Goal: Task Accomplishment & Management: Manage account settings

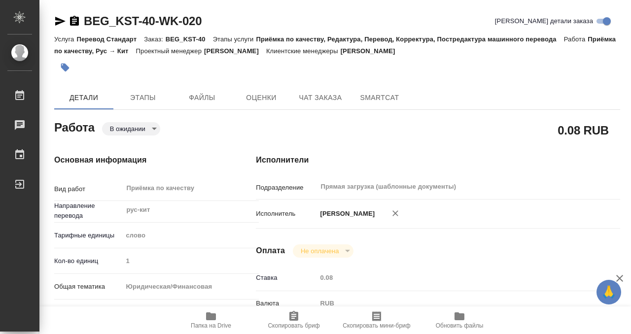
click at [67, 63] on icon "button" at bounding box center [65, 68] width 10 height 10
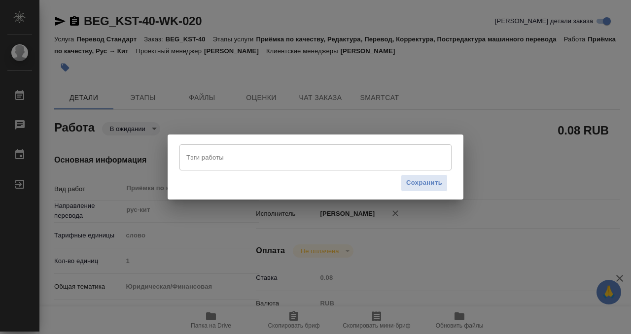
click at [212, 156] on input "Тэги работы" at bounding box center [306, 157] width 244 height 17
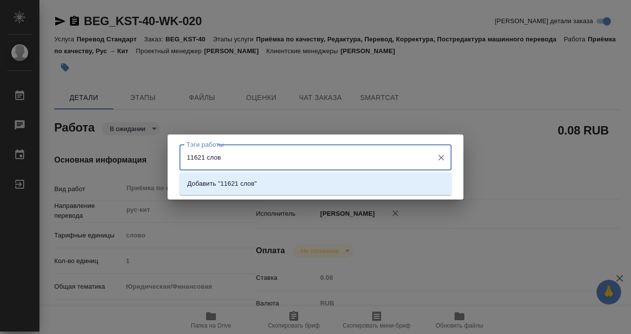
type input "11621 слово"
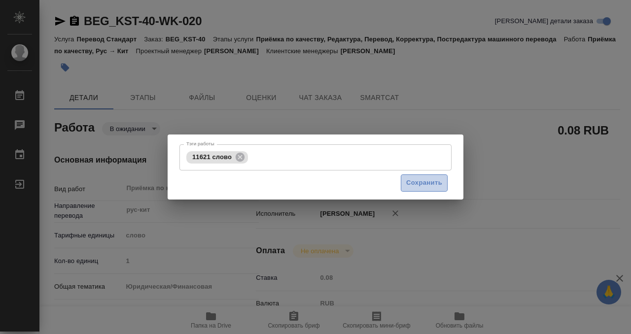
click at [422, 182] on span "Сохранить" at bounding box center [424, 182] width 36 height 11
type input "pending"
type input "рус-кит"
type input "5a8b1489cc6b4906c91bfd90"
type input "1"
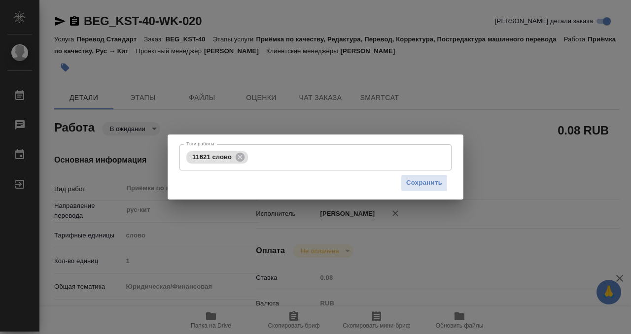
type input "yr-fn"
type input "5f647205b73bc97568ca66bf"
checkbox input "true"
type input "23.09.2025 10:00"
type input "23.09.2025 15:00"
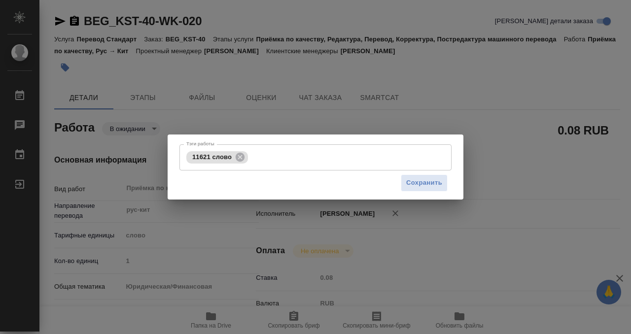
type input "23.09.2025 17:25"
type input "Прямая загрузка (шаблонные документы)"
type input "notPayed"
type input "0.08"
type input "RUB"
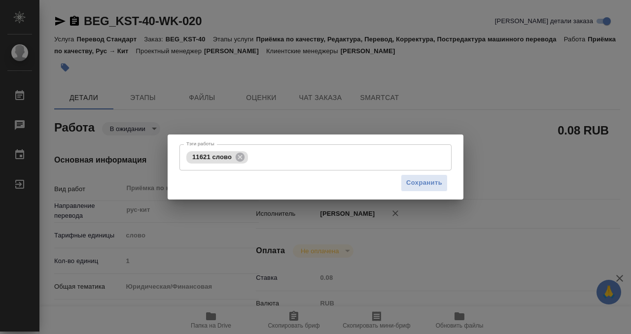
type input "Валеев Динар"
type input "BEG_KST-40"
type input "Перевод Стандарт"
type input "Приёмка по качеству, Редактура, Перевод, Корректура, Постредактура машинного пе…"
type input "Антонова Кристина"
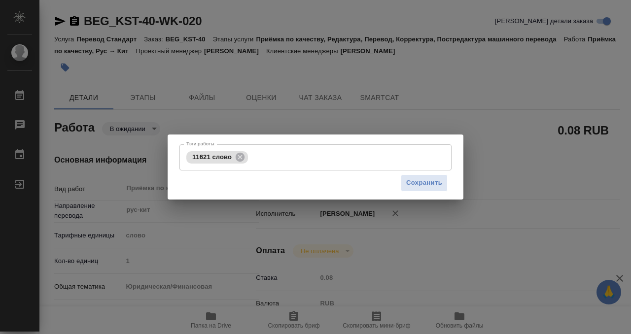
type input "Арсеньева Вера"
type input "/Clients/КС Сервис энд Консалтинг/Orders/BEG_KST-40"
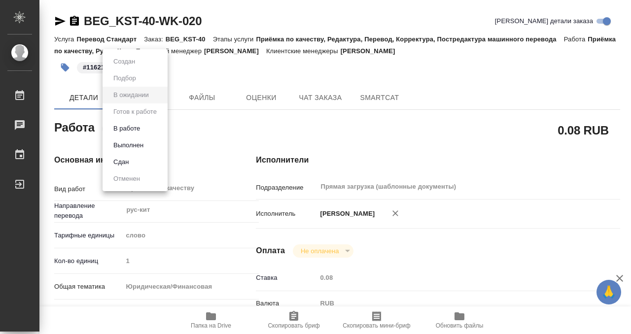
click at [140, 132] on body "🙏 .cls-1 fill:#fff; AWATERA Kobzeva Elizaveta Работы 0 Чаты График Выйти BEG_KS…" at bounding box center [315, 167] width 631 height 334
click at [141, 145] on button "Выполнен" at bounding box center [128, 145] width 36 height 11
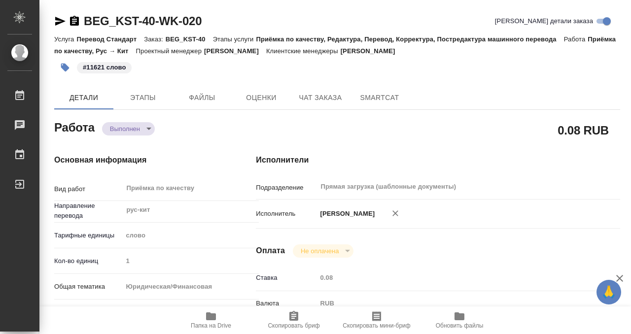
type textarea "x"
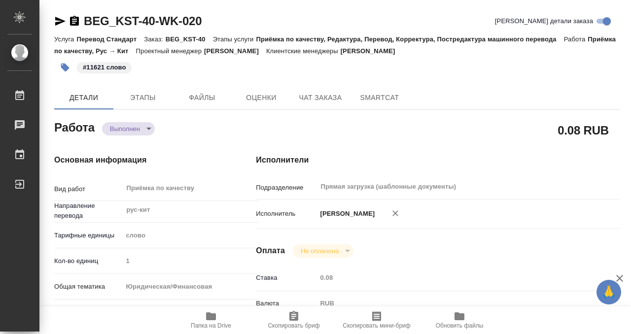
type textarea "x"
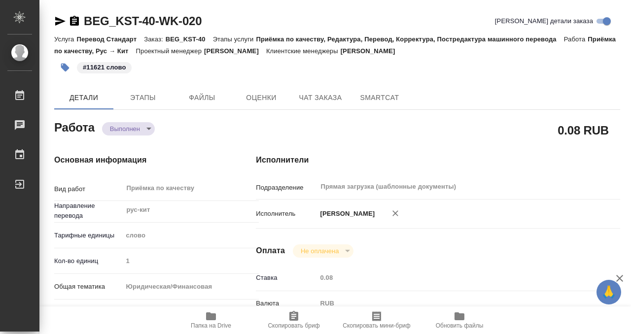
click at [73, 19] on icon "button" at bounding box center [74, 21] width 12 height 12
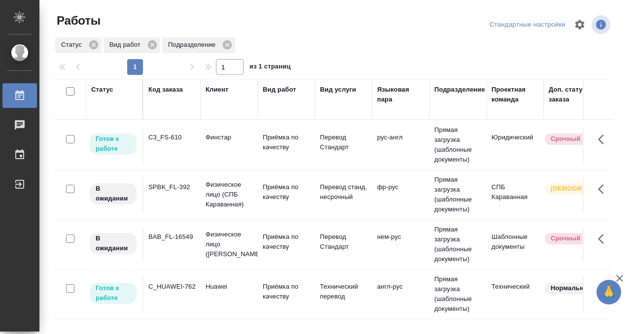
click at [178, 202] on td "SPBK_FL-392" at bounding box center [171, 194] width 57 height 34
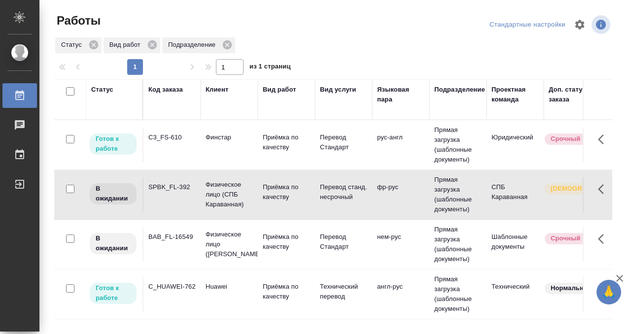
click at [178, 202] on td "SPBK_FL-392" at bounding box center [171, 194] width 57 height 34
click at [176, 153] on td "C3_FS-610" at bounding box center [171, 145] width 57 height 34
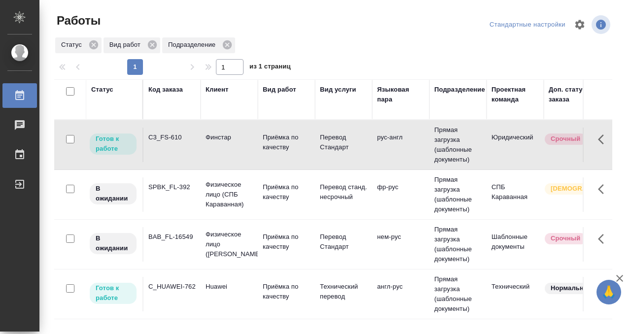
click at [176, 153] on td "C3_FS-610" at bounding box center [171, 145] width 57 height 34
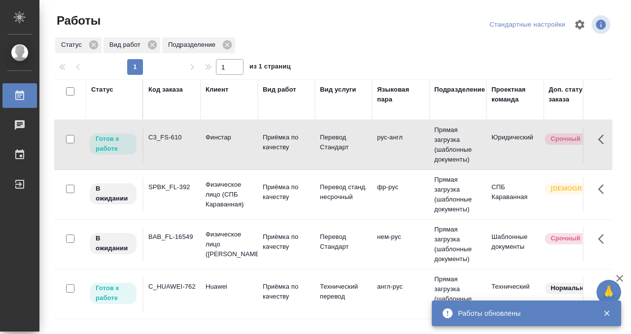
click at [164, 92] on div "Код заказа" at bounding box center [165, 90] width 34 height 10
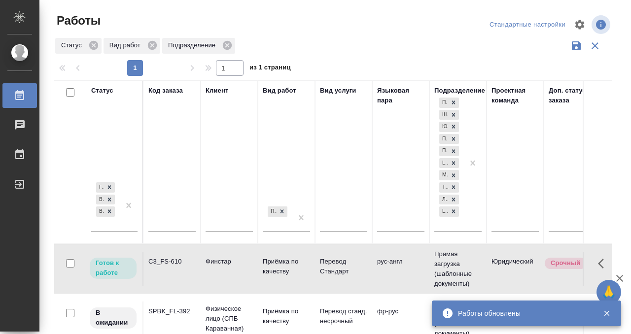
click at [166, 218] on div at bounding box center [171, 226] width 47 height 24
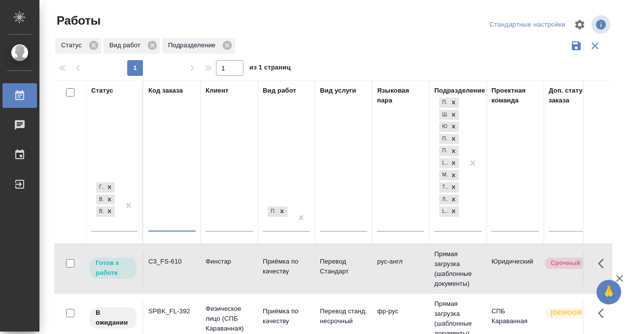
click at [164, 226] on input "text" at bounding box center [171, 225] width 47 height 12
paste input "KUNZ_FL-5960"
type input "KUNZ_FL-5960"
click at [132, 221] on div at bounding box center [129, 205] width 18 height 51
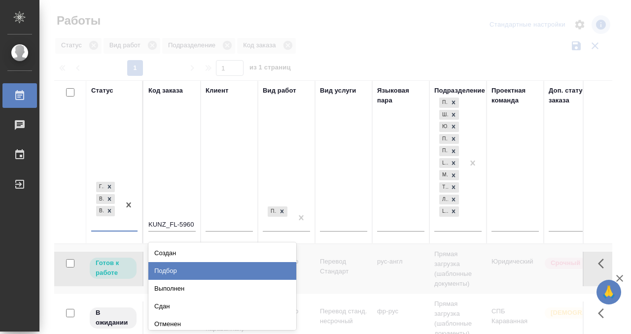
scroll to position [4, 0]
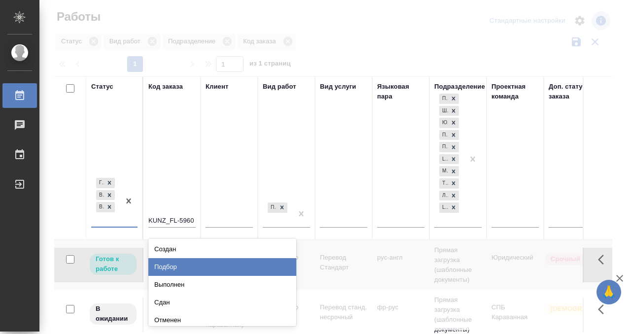
click at [184, 266] on div "Подбор" at bounding box center [222, 267] width 148 height 18
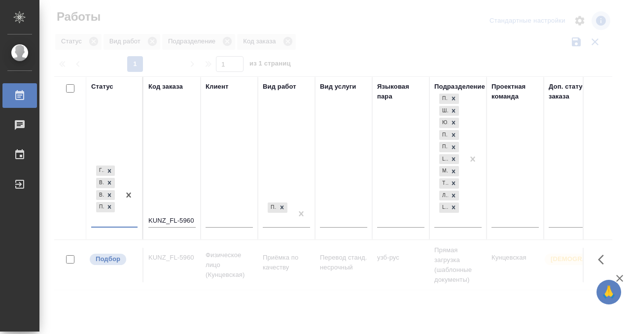
scroll to position [5, 0]
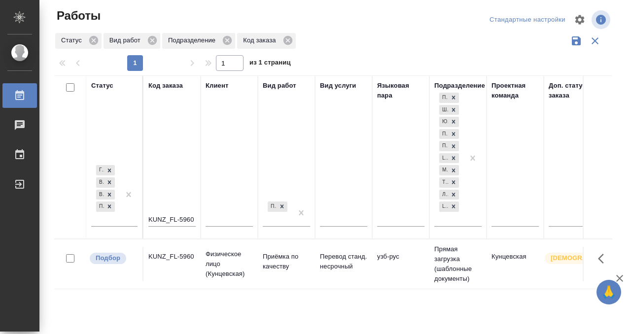
click at [177, 258] on div "KUNZ_FL-5960" at bounding box center [171, 257] width 47 height 10
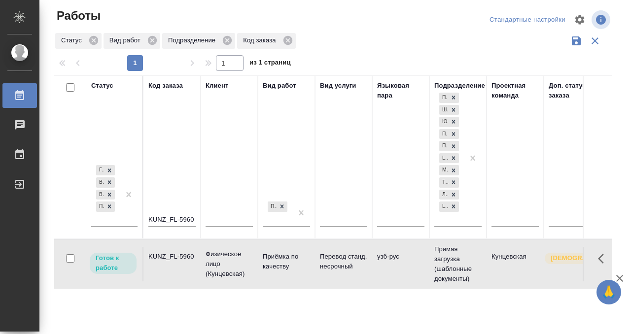
click at [23, 94] on icon at bounding box center [20, 96] width 12 height 12
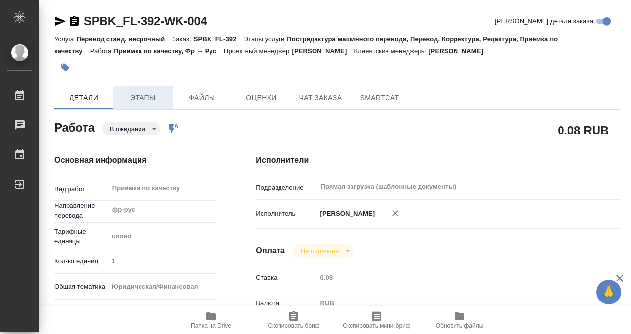
click at [127, 89] on button "Этапы" at bounding box center [142, 98] width 59 height 24
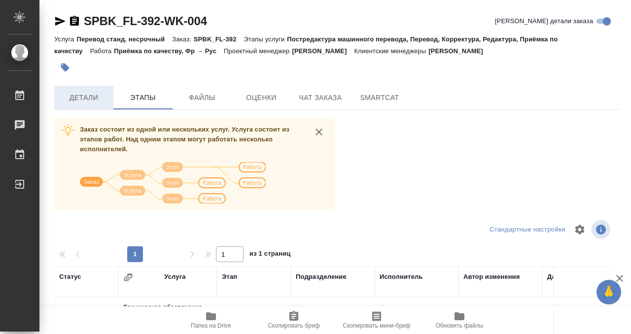
click at [98, 97] on span "Детали" at bounding box center [83, 98] width 47 height 12
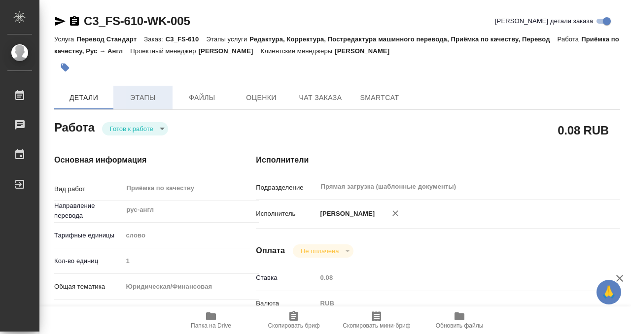
click at [141, 103] on button "Этапы" at bounding box center [142, 98] width 59 height 24
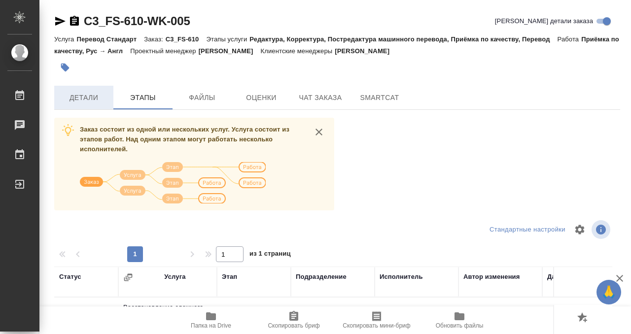
click at [101, 99] on span "Детали" at bounding box center [83, 98] width 47 height 12
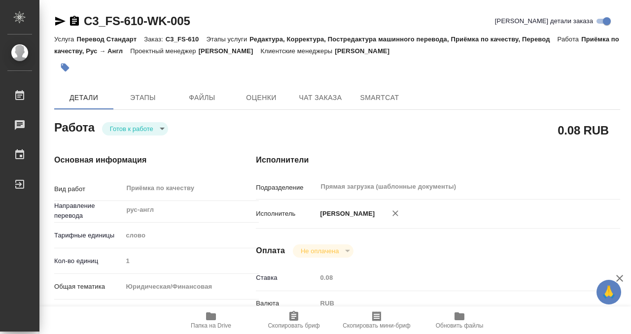
type textarea "x"
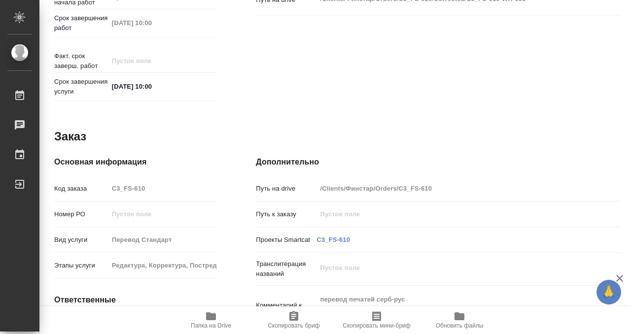
scroll to position [526, 0]
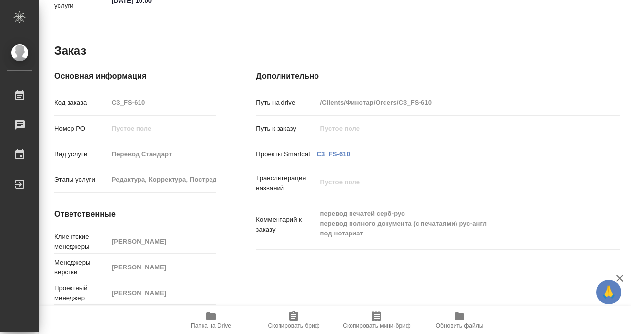
type textarea "x"
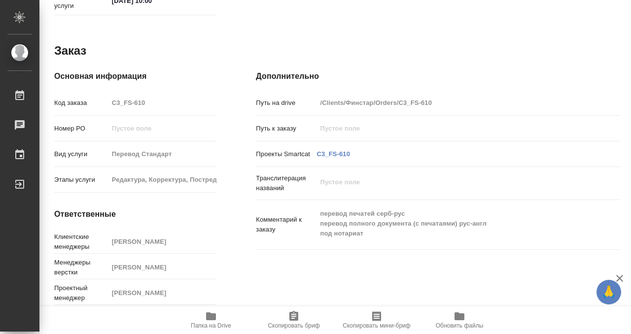
click at [208, 316] on icon "button" at bounding box center [211, 316] width 10 height 8
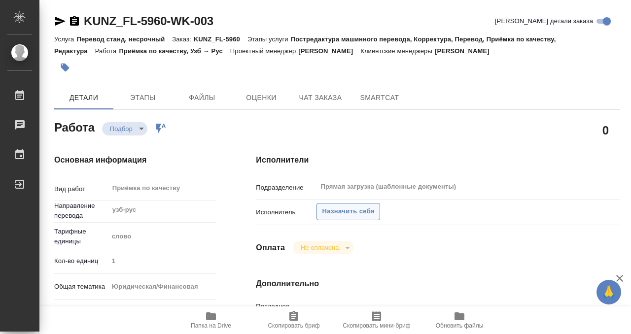
click at [357, 216] on span "Назначить себя" at bounding box center [348, 211] width 52 height 11
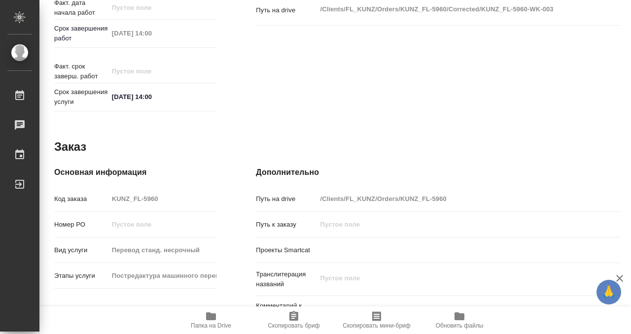
scroll to position [526, 0]
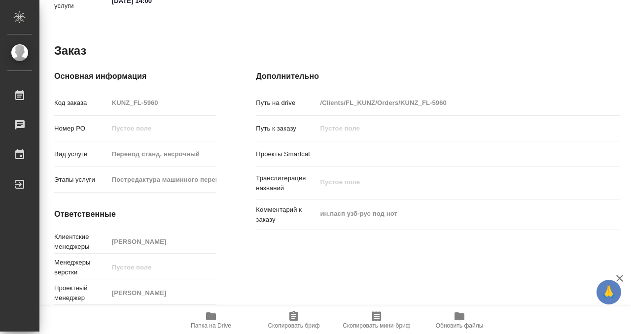
click at [213, 314] on icon "button" at bounding box center [211, 316] width 10 height 8
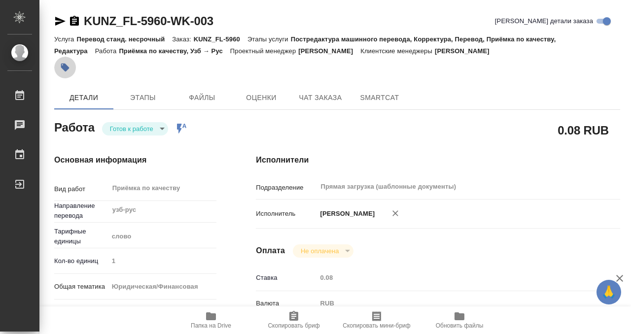
click at [66, 65] on icon "button" at bounding box center [65, 68] width 8 height 8
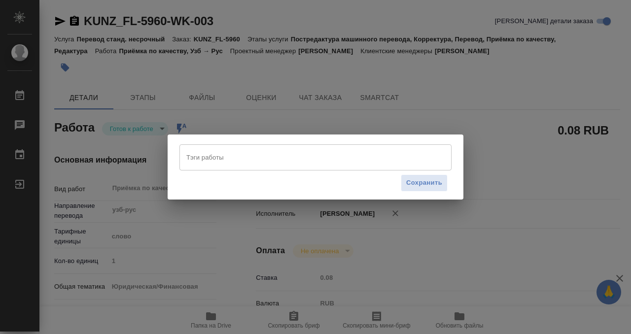
click at [224, 159] on input "Тэги работы" at bounding box center [306, 157] width 244 height 17
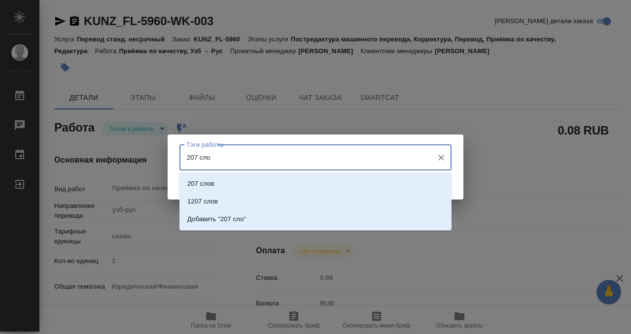
type input "207 слов"
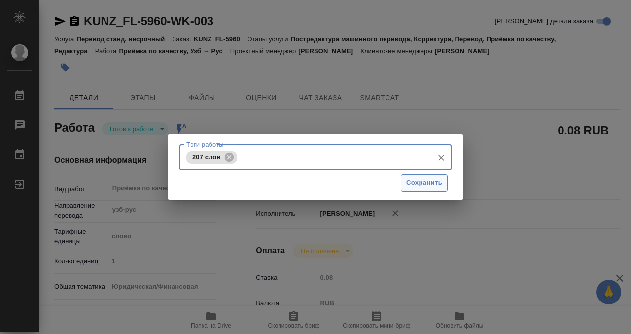
click at [421, 184] on span "Сохранить" at bounding box center [424, 182] width 36 height 11
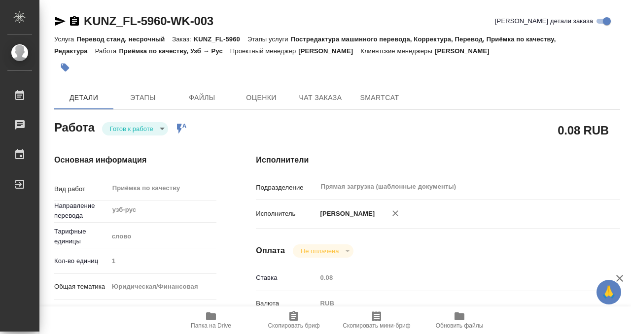
type input "readyForWork"
type input "узб-рус"
type input "5a8b1489cc6b4906c91bfd90"
type input "1"
type input "yr-fn"
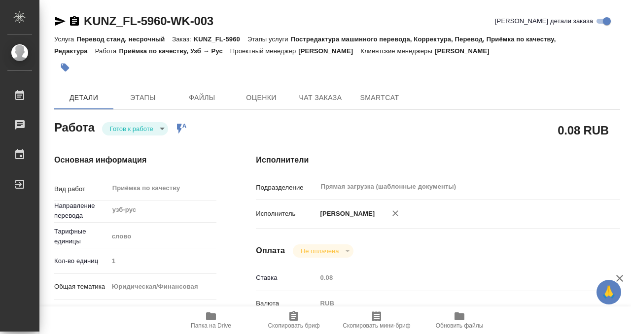
type input "5a8b8b956a9677013d343cfe"
checkbox input "true"
type input "23.09.2025 11:32"
type input "24.09.2025 14:00"
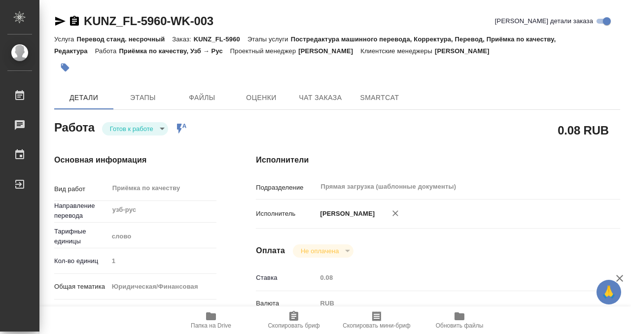
type input "Прямая загрузка (шаблонные документы)"
type input "notPayed"
type input "0.08"
type input "RUB"
type input "Кобзева Елизавета"
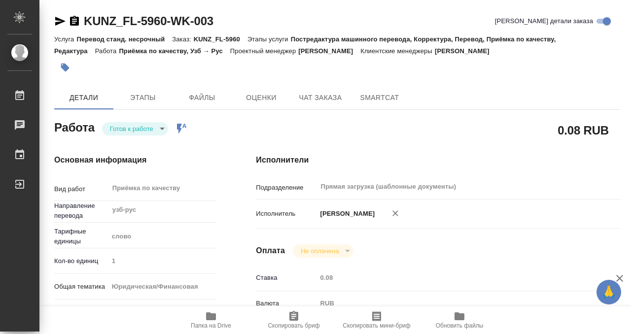
type input "KUNZ_FL-5960"
type input "Перевод станд. несрочный"
type input "Постредактура машинного перевода, Корректура, Перевод, Приёмка по качеству, Ред…"
type input "Зотова Екатерина"
type input "/Clients/FL_KUNZ/Orders/KUNZ_FL-5960"
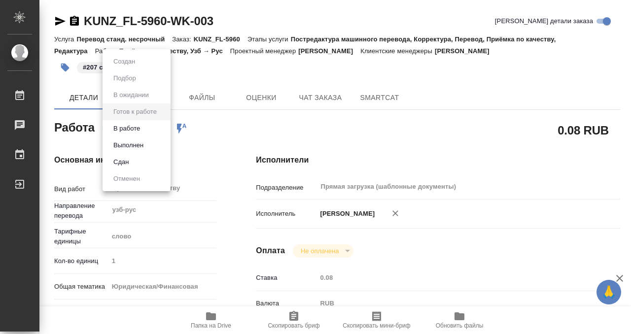
click at [158, 128] on body "🙏 .cls-1 fill:#fff; AWATERA Kobzeva Elizaveta Работы 0 Чаты График Выйти KUNZ_F…" at bounding box center [315, 167] width 631 height 334
click at [152, 146] on li "Выполнен" at bounding box center [136, 145] width 68 height 17
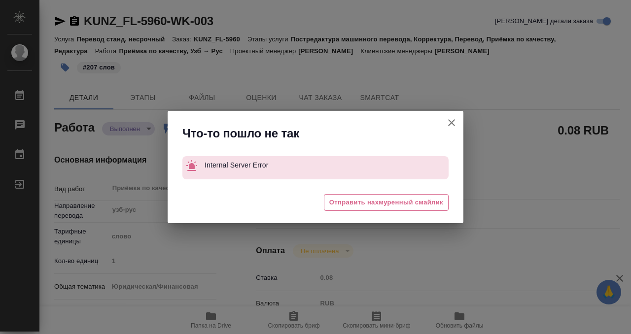
type textarea "x"
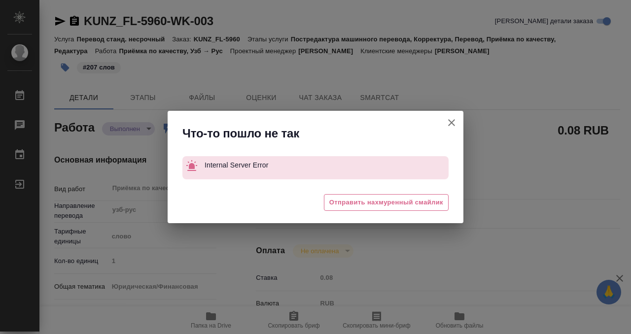
type textarea "x"
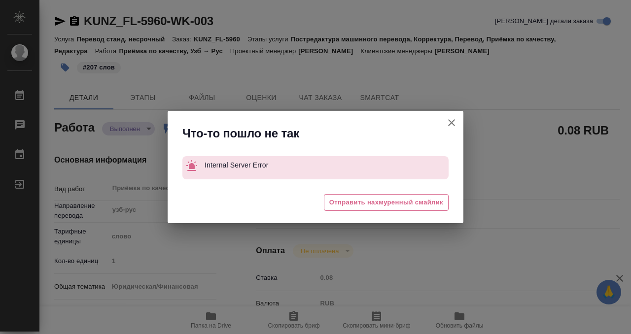
click at [454, 121] on icon "button" at bounding box center [451, 123] width 12 height 12
type textarea "x"
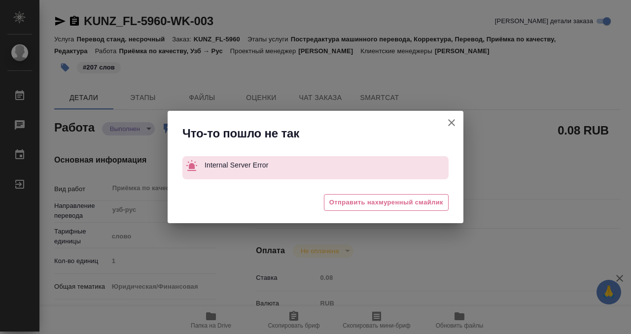
type textarea "x"
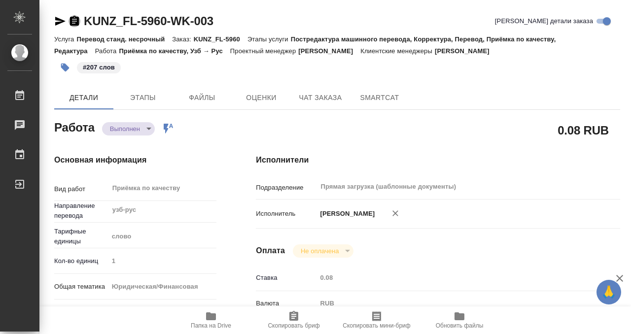
click at [73, 21] on icon "button" at bounding box center [74, 21] width 12 height 12
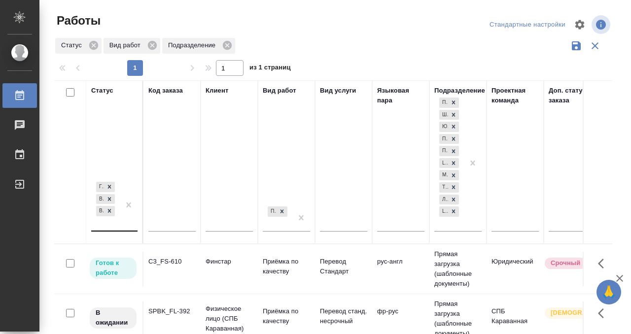
click at [103, 226] on div "[PERSON_NAME] к работе В работе В ожидании" at bounding box center [105, 205] width 29 height 51
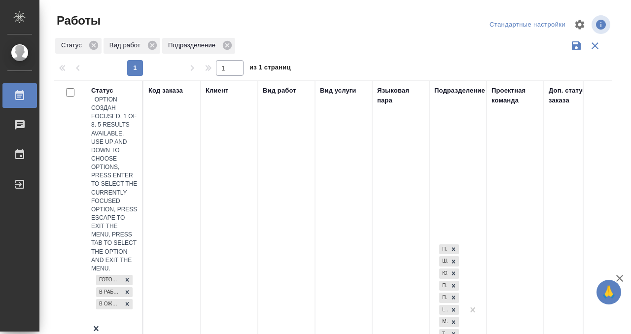
scroll to position [4, 0]
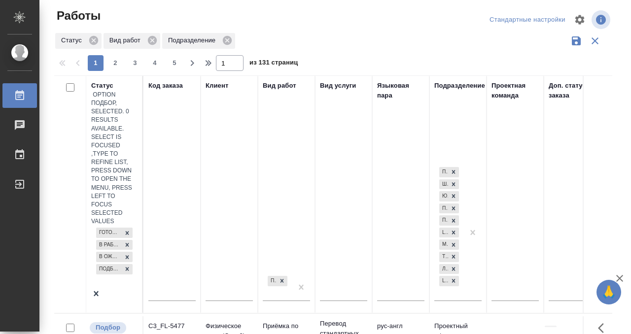
scroll to position [0, 620]
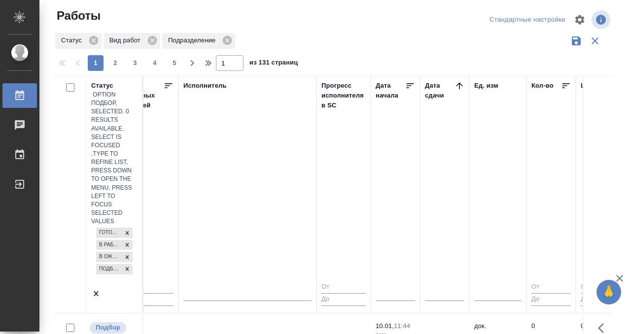
click at [461, 79] on th "Дата сдачи" at bounding box center [444, 194] width 49 height 238
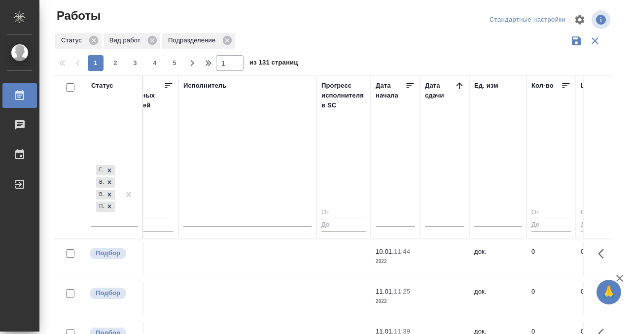
click at [460, 86] on icon at bounding box center [459, 86] width 10 height 10
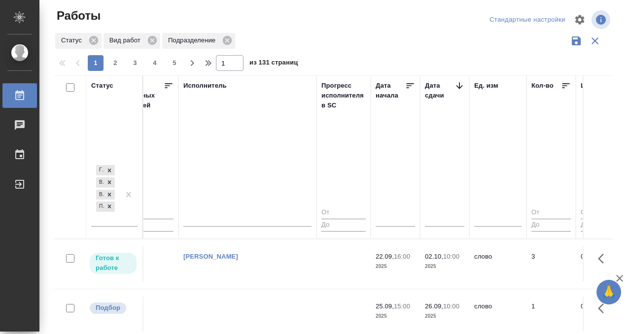
click at [262, 278] on td "Кобзева Елизавета" at bounding box center [247, 264] width 138 height 34
click at [268, 266] on td "Кобзева Елизавета" at bounding box center [247, 264] width 138 height 34
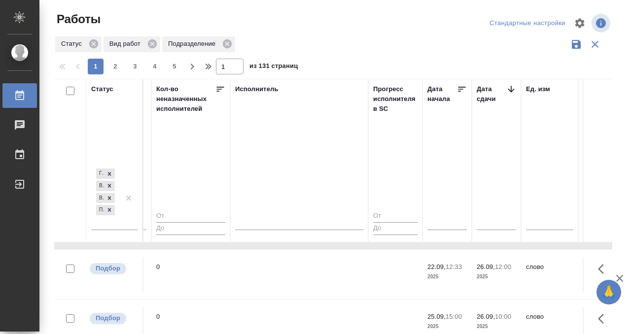
scroll to position [50, 568]
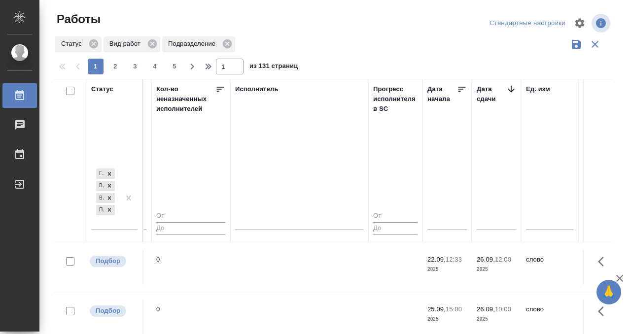
click at [266, 276] on td at bounding box center [299, 267] width 138 height 34
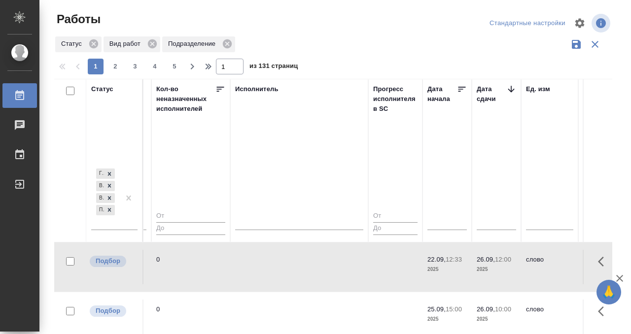
click at [271, 267] on td at bounding box center [299, 267] width 138 height 34
click at [297, 317] on td at bounding box center [299, 316] width 138 height 34
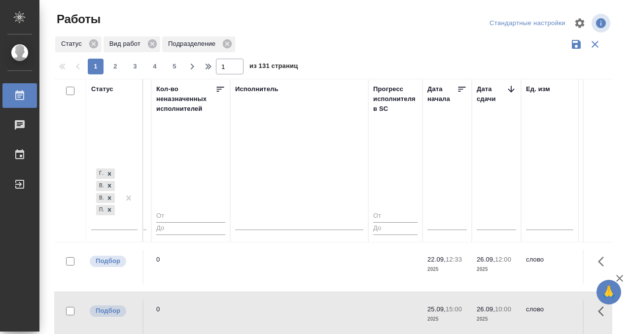
click at [297, 317] on td at bounding box center [299, 316] width 138 height 34
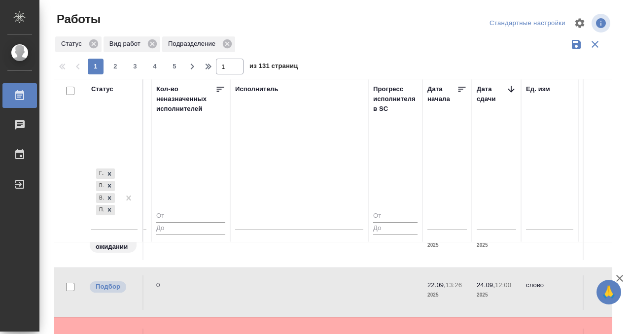
scroll to position [188, 568]
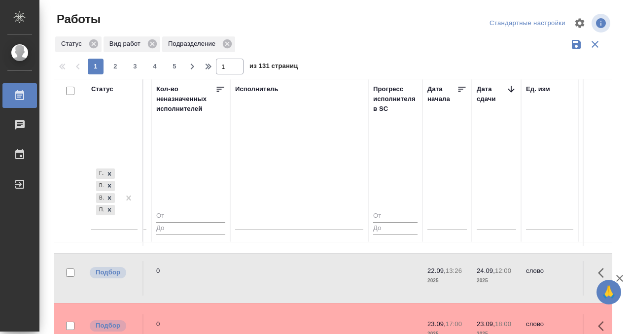
click at [289, 268] on td at bounding box center [299, 278] width 138 height 34
click at [290, 276] on td at bounding box center [299, 278] width 138 height 34
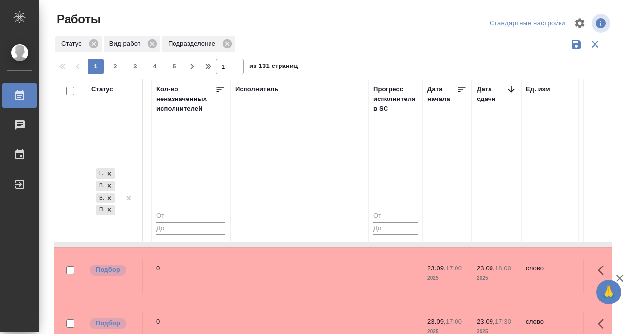
click at [290, 274] on td at bounding box center [299, 276] width 138 height 34
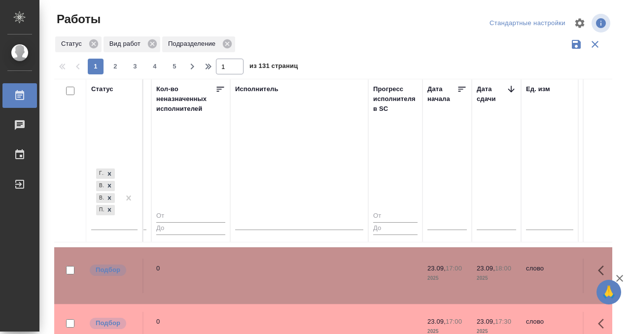
click at [290, 274] on td at bounding box center [299, 276] width 138 height 34
click at [276, 312] on td at bounding box center [299, 329] width 138 height 34
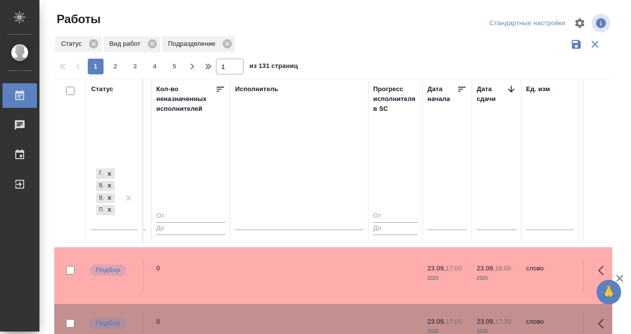
click at [279, 312] on td at bounding box center [299, 329] width 138 height 34
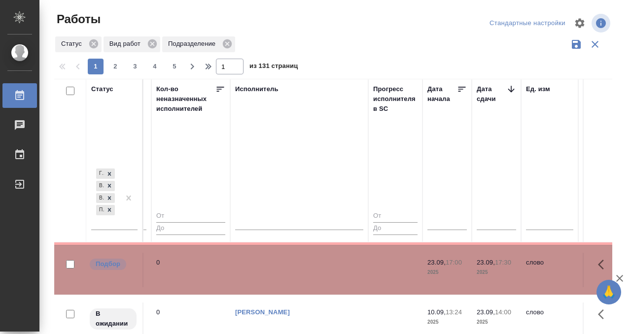
click at [279, 273] on td at bounding box center [299, 270] width 138 height 34
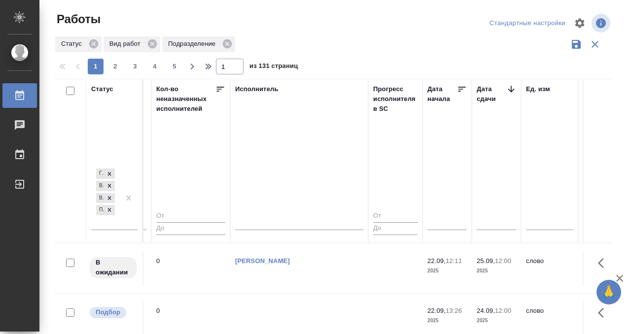
scroll to position [152, 568]
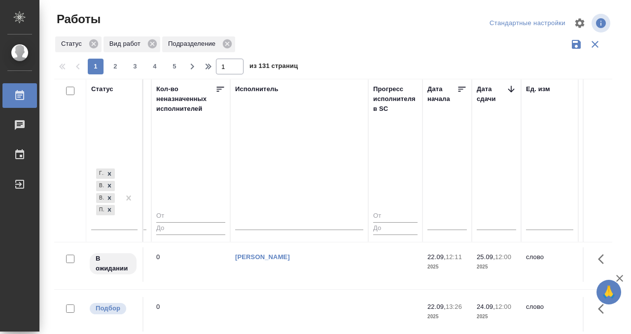
click at [277, 309] on td at bounding box center [299, 314] width 138 height 34
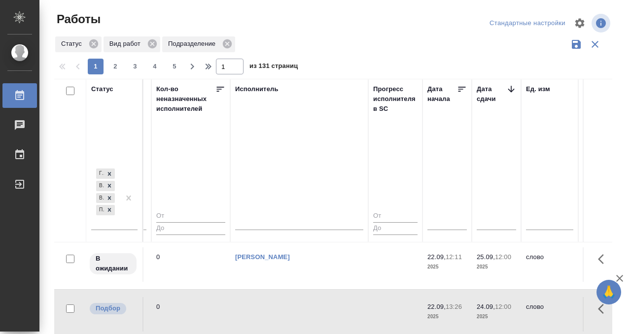
click at [278, 309] on td at bounding box center [299, 314] width 138 height 34
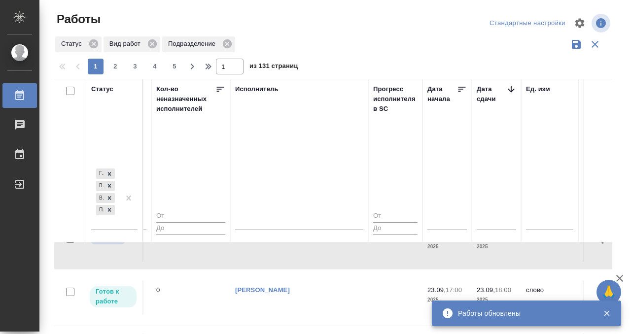
scroll to position [0, 568]
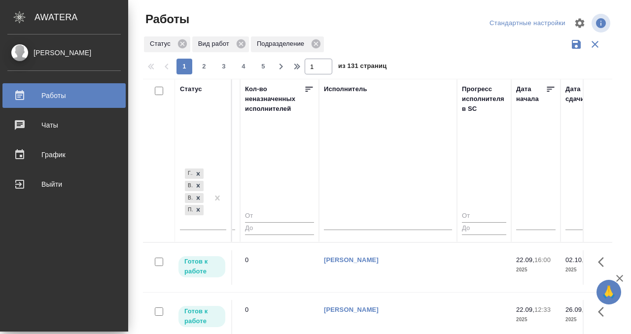
click at [23, 91] on icon at bounding box center [19, 95] width 9 height 10
click at [22, 99] on icon at bounding box center [20, 96] width 12 height 12
click at [22, 98] on icon at bounding box center [20, 96] width 12 height 12
click at [27, 97] on div at bounding box center [28, 96] width 28 height 12
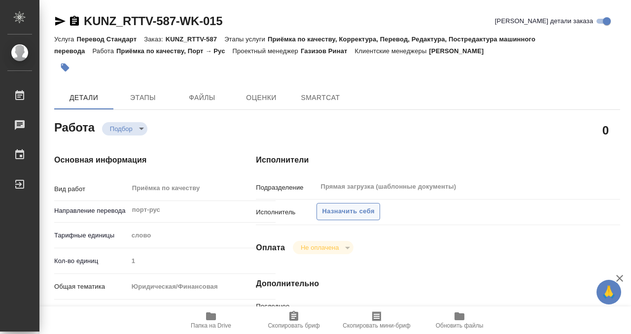
click at [362, 210] on span "Назначить себя" at bounding box center [348, 211] width 52 height 11
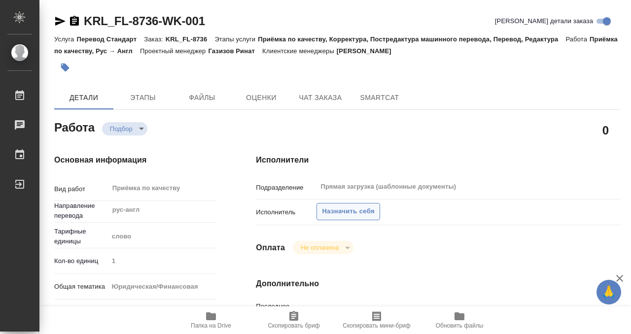
click at [334, 212] on span "Назначить себя" at bounding box center [348, 211] width 52 height 11
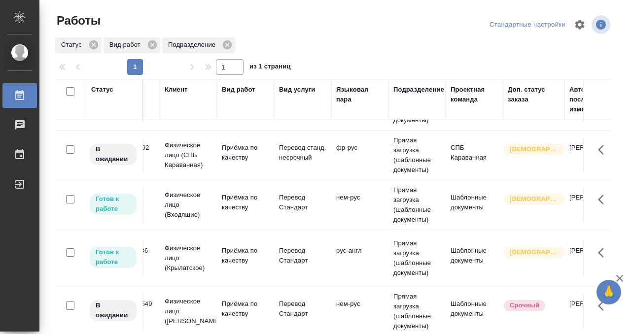
scroll to position [39, 0]
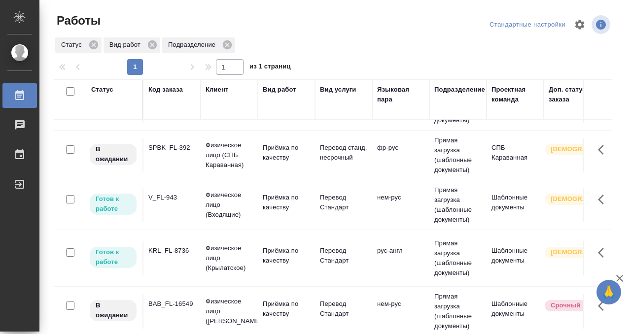
click at [180, 208] on td "V_FL-943" at bounding box center [171, 205] width 57 height 34
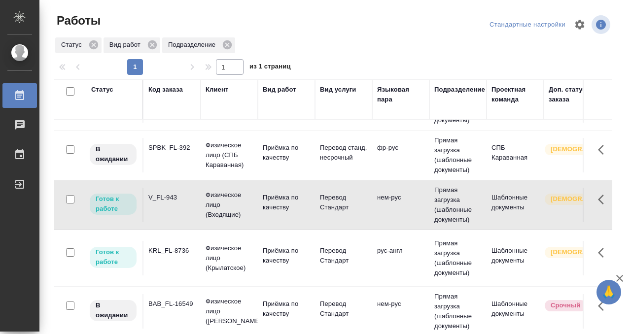
click at [180, 208] on td "V_FL-943" at bounding box center [171, 205] width 57 height 34
click at [183, 268] on td "KRL_FL-8736" at bounding box center [171, 258] width 57 height 34
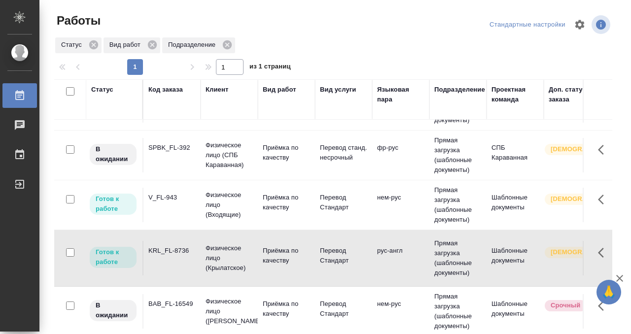
click at [183, 268] on td "KRL_FL-8736" at bounding box center [171, 258] width 57 height 34
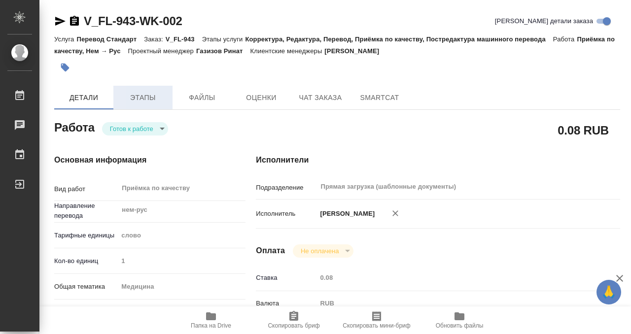
click at [149, 101] on span "Этапы" at bounding box center [142, 98] width 47 height 12
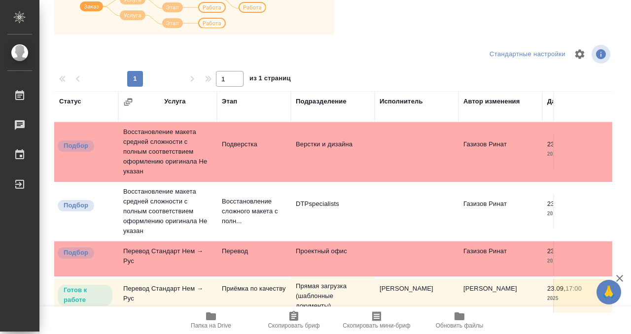
scroll to position [3, 0]
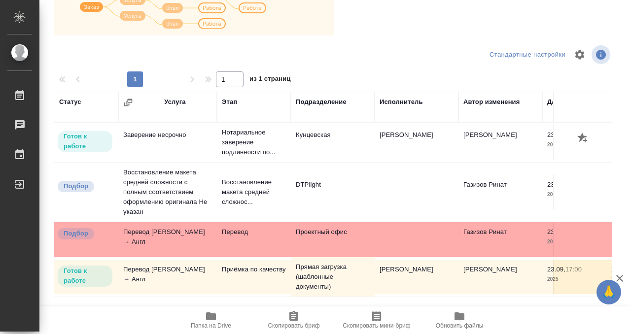
scroll to position [179, 0]
